Goal: Task Accomplishment & Management: Complete application form

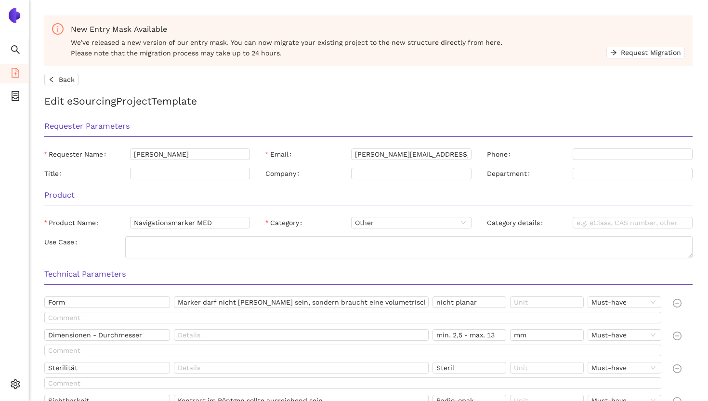
click at [12, 11] on img at bounding box center [14, 15] width 15 height 15
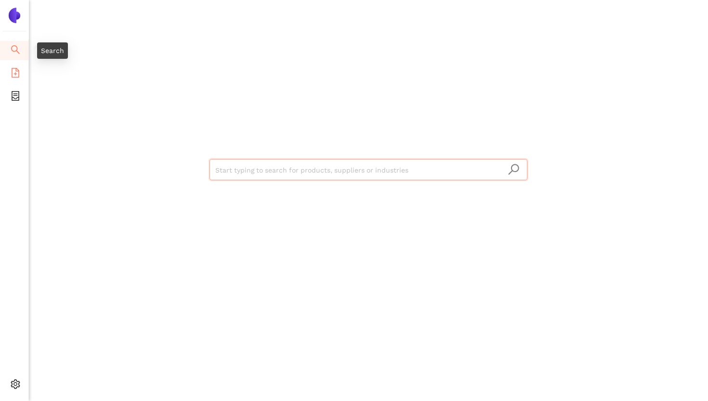
click at [11, 72] on icon "file-add" at bounding box center [16, 73] width 10 height 10
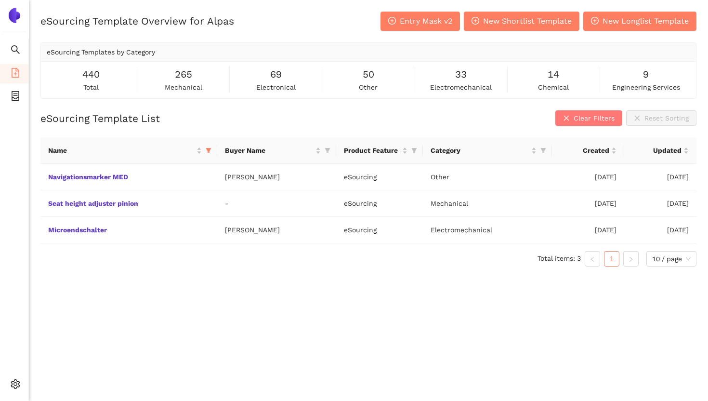
click at [569, 118] on icon "close" at bounding box center [566, 118] width 7 height 7
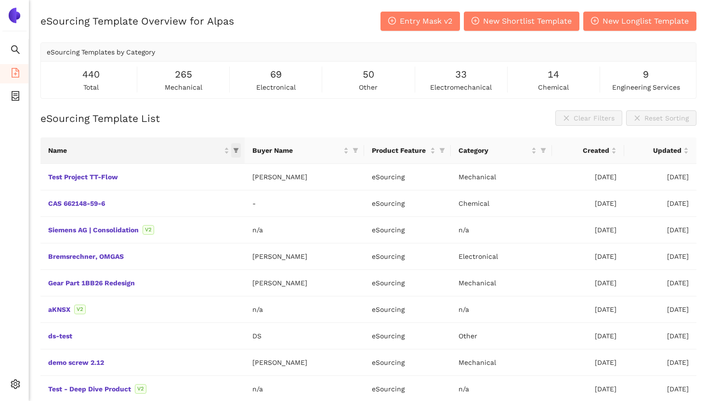
click at [234, 149] on icon "filter" at bounding box center [236, 150] width 5 height 5
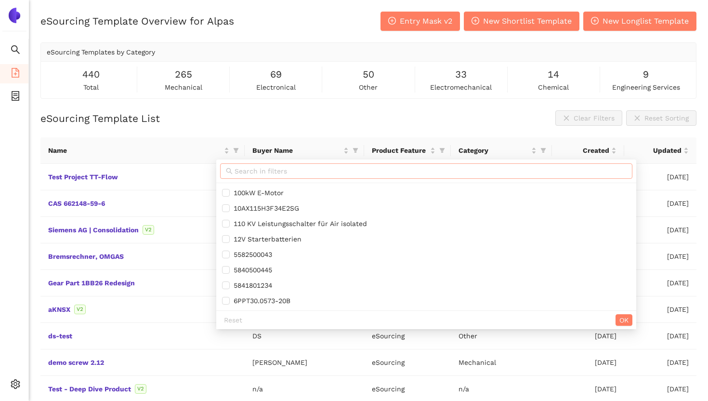
click at [274, 169] on input "text" at bounding box center [431, 171] width 392 height 11
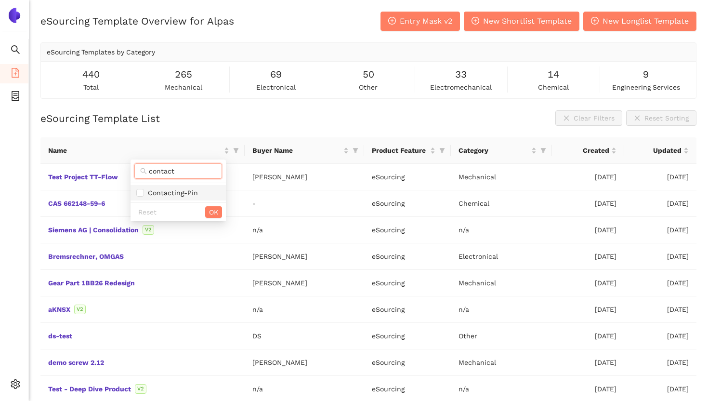
type input "contact"
click at [179, 192] on span "Contacting-Pin" at bounding box center [171, 193] width 54 height 8
checkbox input "true"
click at [213, 213] on span "OK" at bounding box center [213, 212] width 9 height 11
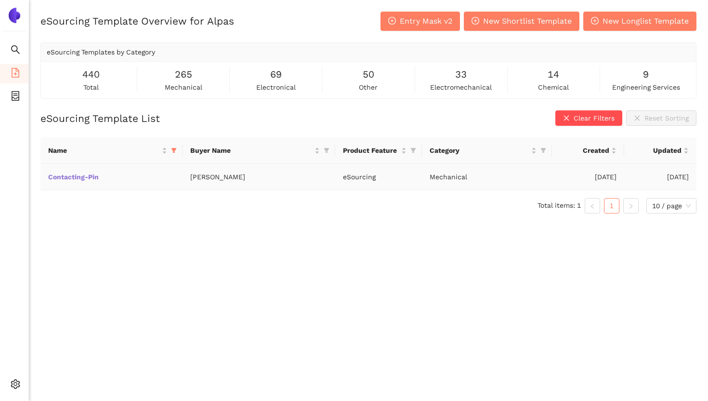
click at [0, 0] on link "Contacting-Pin" at bounding box center [0, 0] width 0 height 0
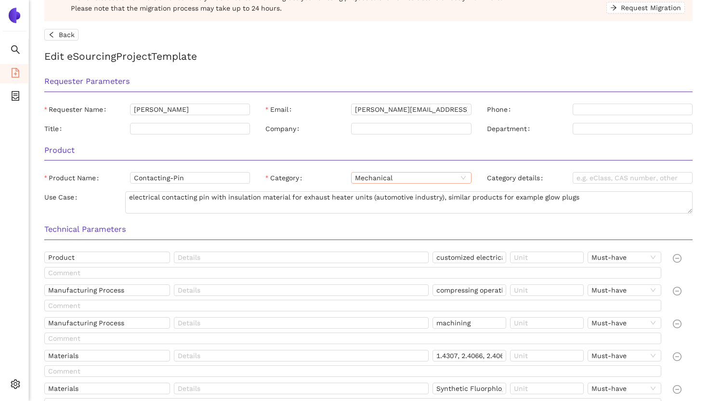
scroll to position [45, 0]
drag, startPoint x: 129, startPoint y: 197, endPoint x: 266, endPoint y: 206, distance: 136.7
click at [266, 206] on textarea "electrical contacting pin with insulation material for exhaust heater units (au…" at bounding box center [409, 202] width 568 height 22
drag, startPoint x: 192, startPoint y: 177, endPoint x: 122, endPoint y: 178, distance: 69.9
click at [122, 178] on div "Product Name Contacting-Pin" at bounding box center [147, 178] width 206 height 12
